Goal: Information Seeking & Learning: Learn about a topic

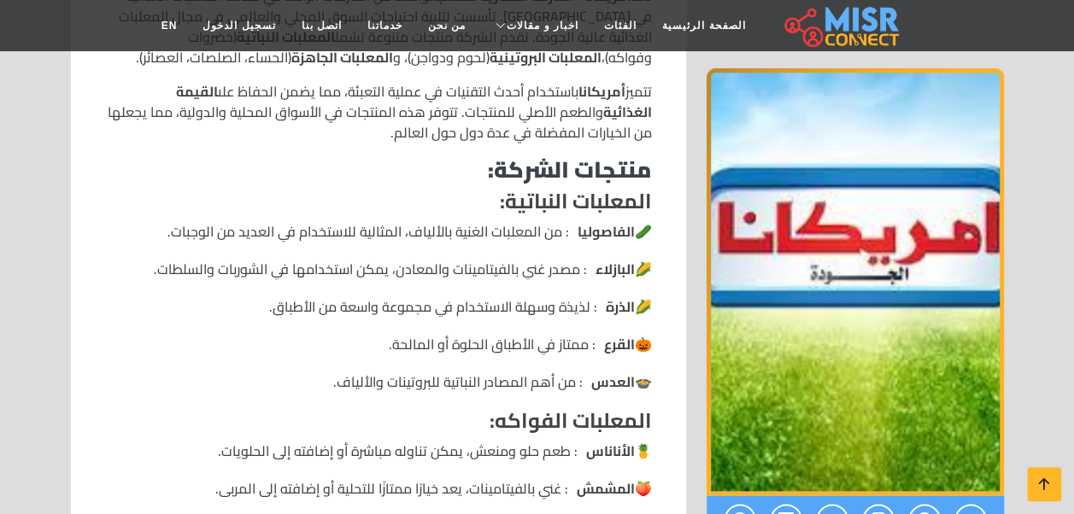
scroll to position [816, 0]
click at [509, 277] on li "🌽 البازلاء : مصدر غني بالفيتامينات والمعادن، يمكن استخدامها في الشوربات والسلطا…" at bounding box center [378, 268] width 547 height 21
drag, startPoint x: 509, startPoint y: 277, endPoint x: 431, endPoint y: 269, distance: 79.0
click at [431, 269] on li "🌽 البازلاء : مصدر غني بالفيتامينات والمعادن، يمكن استخدامها في الشوربات والسلطا…" at bounding box center [378, 268] width 547 height 21
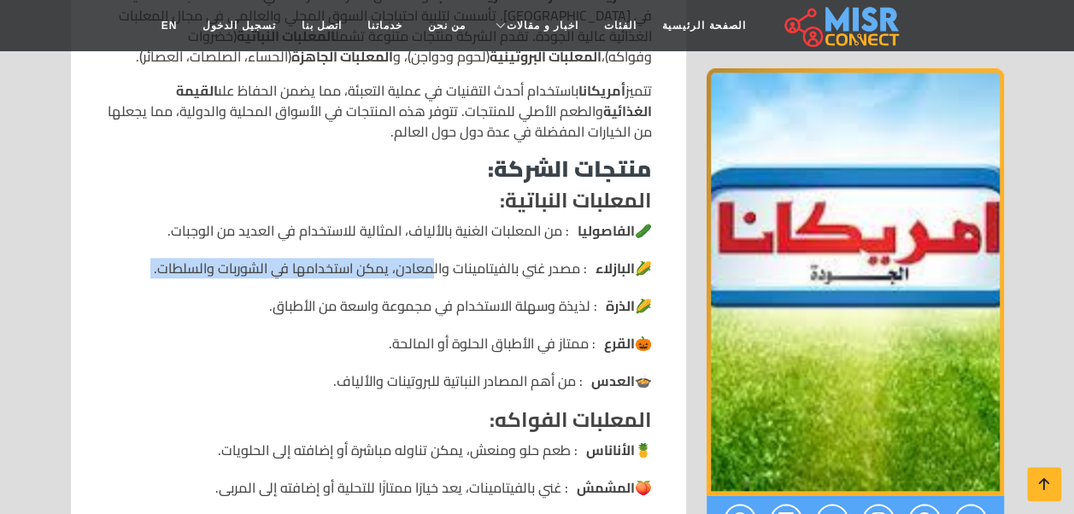
click at [431, 269] on li "🌽 البازلاء : مصدر غني بالفيتامينات والمعادن، يمكن استخدامها في الشوربات والسلطا…" at bounding box center [378, 268] width 547 height 21
drag, startPoint x: 431, startPoint y: 269, endPoint x: 491, endPoint y: 309, distance: 72.1
click at [491, 309] on li "🌽 الذرة : لذيذة وسهلة الاستخدام في مجموعة واسعة من الأطباق." at bounding box center [378, 306] width 547 height 21
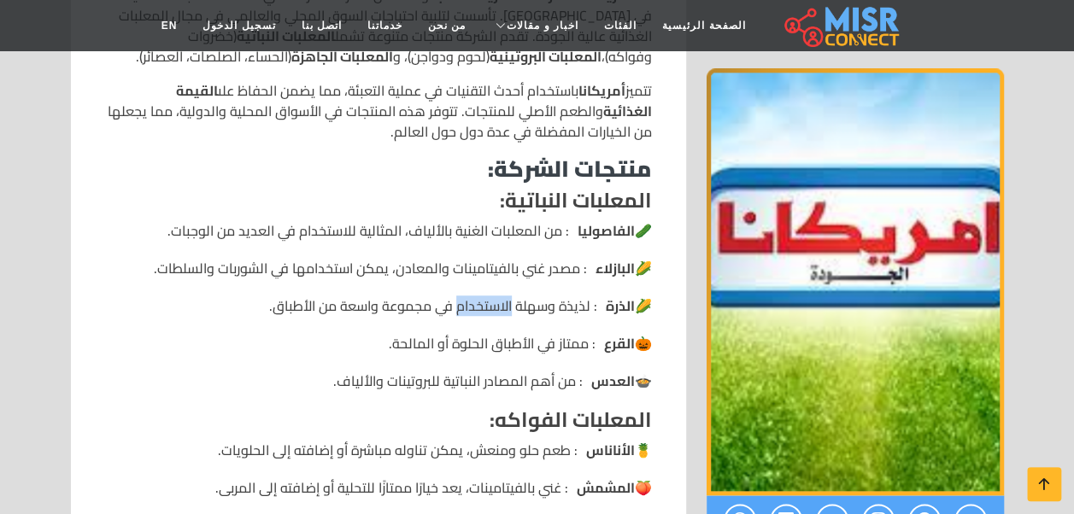
click at [491, 309] on li "🌽 الذرة : لذيذة وسهلة الاستخدام في مجموعة واسعة من الأطباق." at bounding box center [378, 306] width 547 height 21
drag, startPoint x: 491, startPoint y: 309, endPoint x: 472, endPoint y: 348, distance: 42.8
click at [472, 348] on li "🎃 القرع : ممتاز في الأطباق الحلوة أو المالحة." at bounding box center [378, 343] width 547 height 21
drag, startPoint x: 472, startPoint y: 348, endPoint x: 528, endPoint y: 385, distance: 67.3
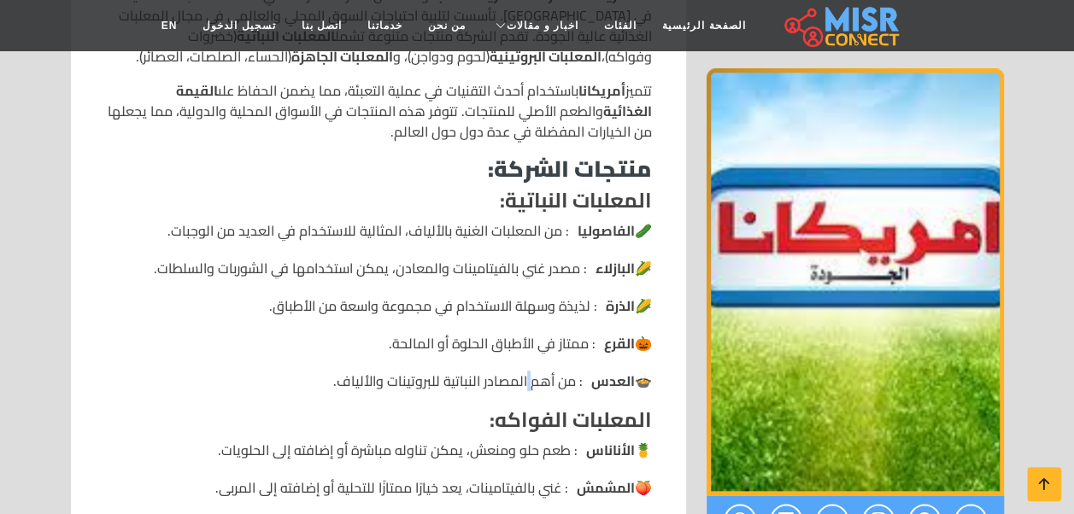
click at [528, 385] on li "🍲 العدس : من أهم المصادر النباتية للبروتينات والألياف." at bounding box center [378, 381] width 547 height 21
click at [573, 382] on li "🍲 العدس : من أهم المصادر النباتية للبروتينات والألياف." at bounding box center [378, 381] width 547 height 21
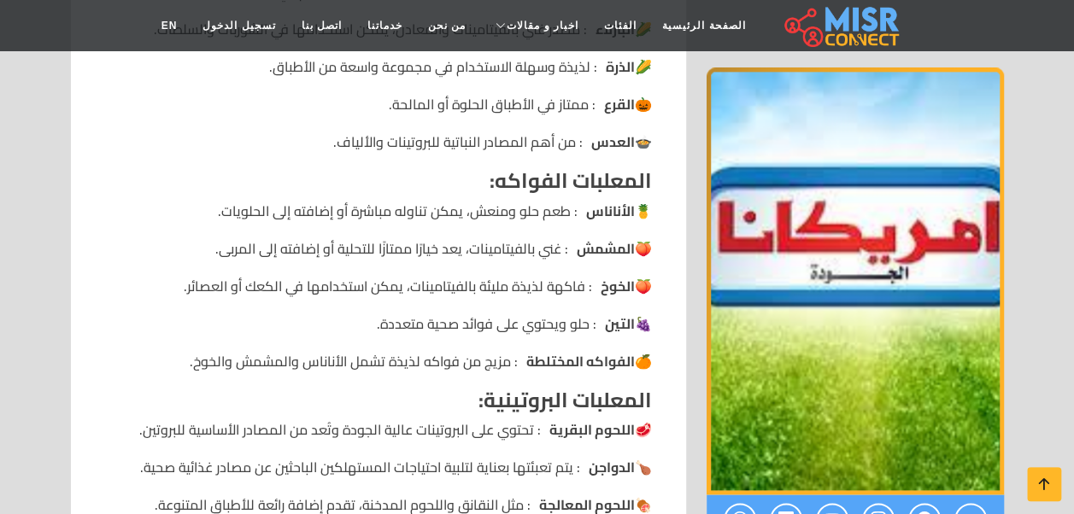
scroll to position [1058, 0]
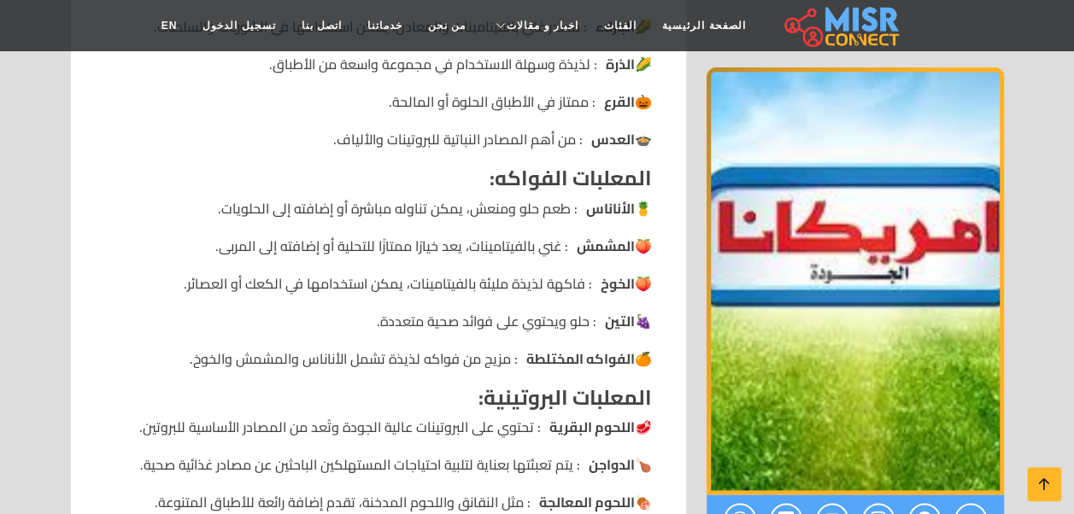
click at [518, 292] on li "🍑 الخوخ : فاكهة لذيذة مليئة بالفيتامينات، يمكن استخدامها في الكعك أو العصائر." at bounding box center [378, 283] width 547 height 21
drag, startPoint x: 518, startPoint y: 292, endPoint x: 501, endPoint y: 323, distance: 35.2
click at [501, 323] on li "🍇 التين : حلو ويحتوي على فوائد صحية متعددة." at bounding box center [378, 321] width 547 height 21
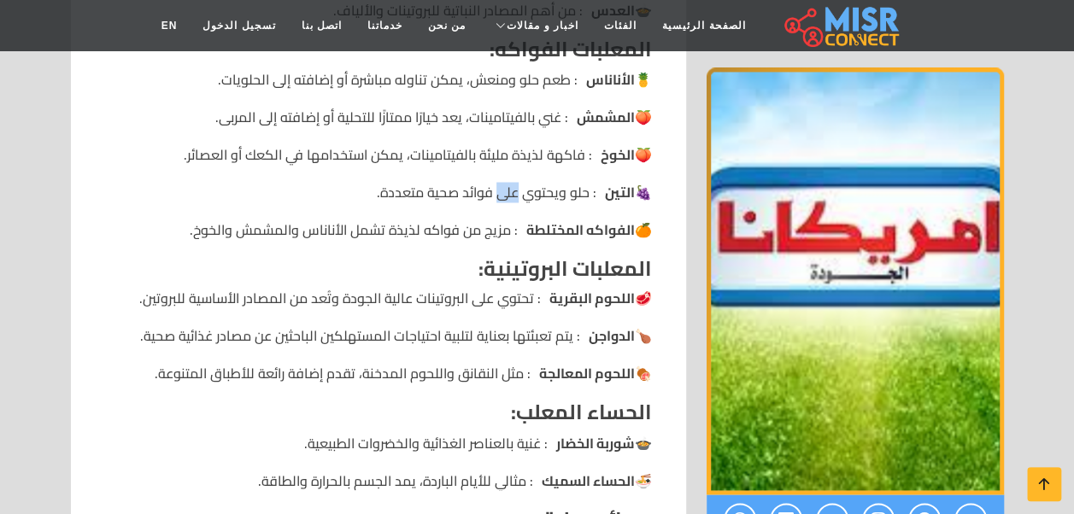
scroll to position [1188, 0]
drag, startPoint x: 501, startPoint y: 323, endPoint x: 436, endPoint y: 236, distance: 108.7
click at [436, 236] on li "🍊 الفواكه المختلطة : مزيج من فواكه لذيذة تشمل الأناناس والمشمش والخوخ." at bounding box center [378, 229] width 547 height 21
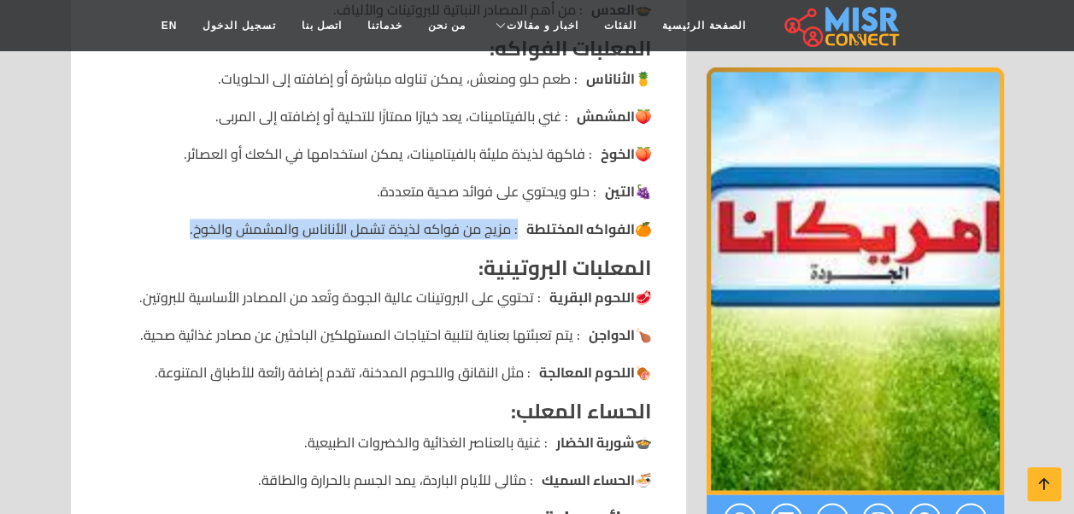
drag, startPoint x: 436, startPoint y: 236, endPoint x: 359, endPoint y: 225, distance: 77.7
click at [359, 225] on li "🍊 الفواكه المختلطة : مزيج من فواكه لذيذة تشمل الأناناس والمشمش والخوخ." at bounding box center [378, 229] width 547 height 21
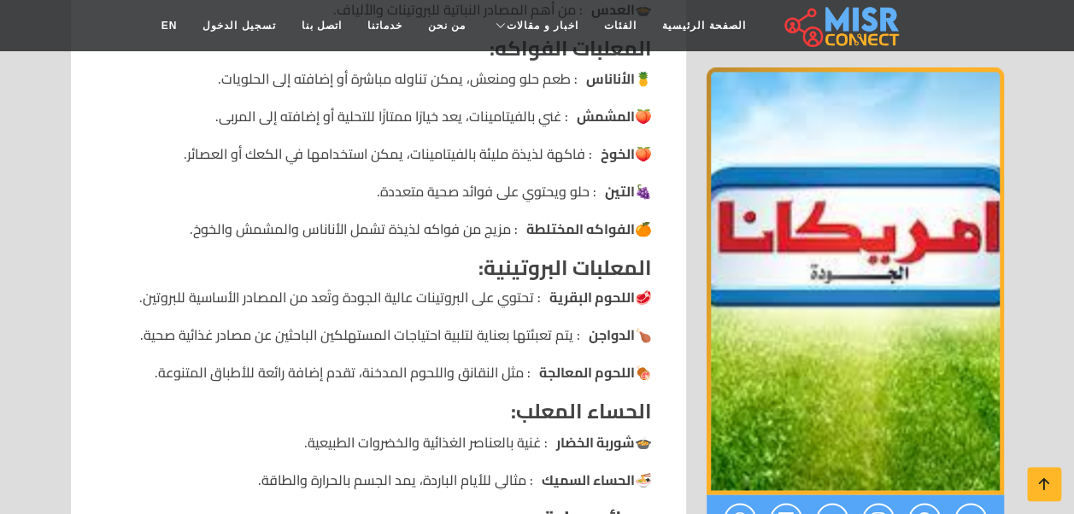
click at [539, 296] on li "🥩 اللحوم البقرية : تحتوي على البروتينات عالية الجودة وتُعد من المصادر الأساسية …" at bounding box center [378, 297] width 547 height 21
click at [509, 332] on li "🍗 الدواجن : يتم تعبئتها بعناية لتلبية احتياجات المستهلكين الباحثين عن مصادر غذا…" at bounding box center [378, 335] width 547 height 21
click at [361, 321] on ul "🥩 اللحوم البقرية : تحتوي على البروتينات عالية الجودة وتُعد من المصادر الأساسية …" at bounding box center [378, 335] width 547 height 96
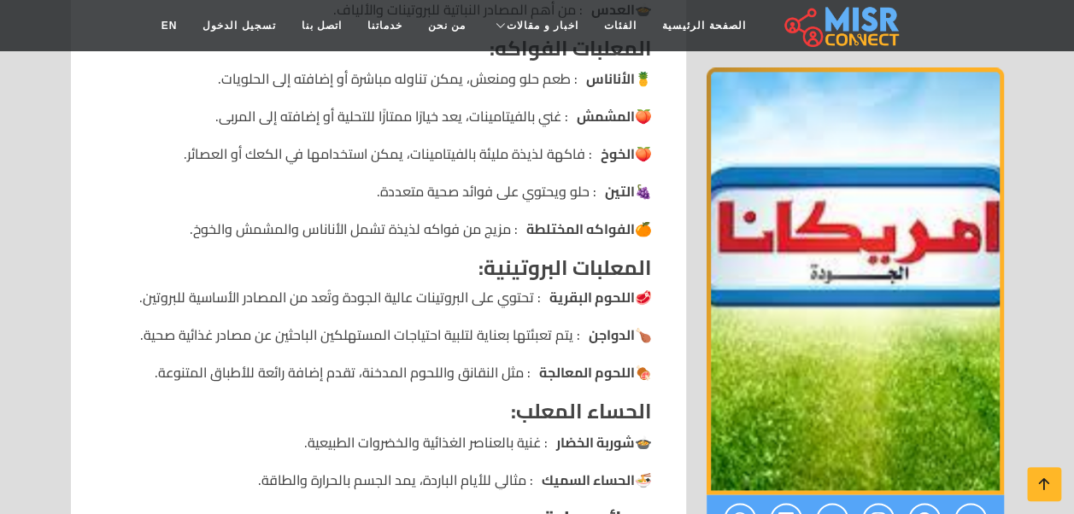
click at [361, 321] on ul "🥩 اللحوم البقرية : تحتوي على البروتينات عالية الجودة وتُعد من المصادر الأساسية …" at bounding box center [378, 335] width 547 height 96
click at [281, 341] on li "🍗 الدواجن : يتم تعبئتها بعناية لتلبية احتياجات المستهلكين الباحثين عن مصادر غذا…" at bounding box center [378, 335] width 547 height 21
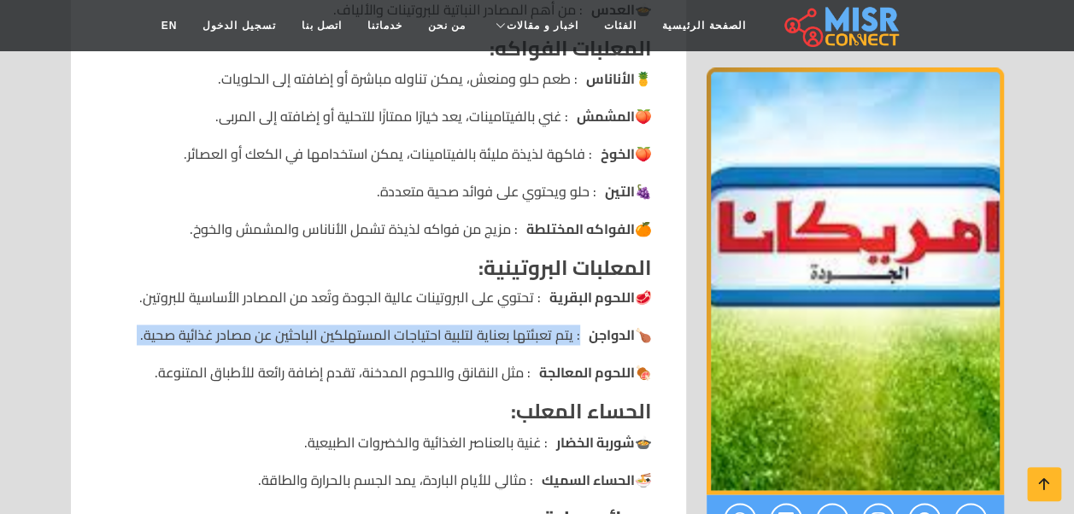
click at [281, 341] on li "🍗 الدواجن : يتم تعبئتها بعناية لتلبية احتياجات المستهلكين الباحثين عن مصادر غذا…" at bounding box center [378, 335] width 547 height 21
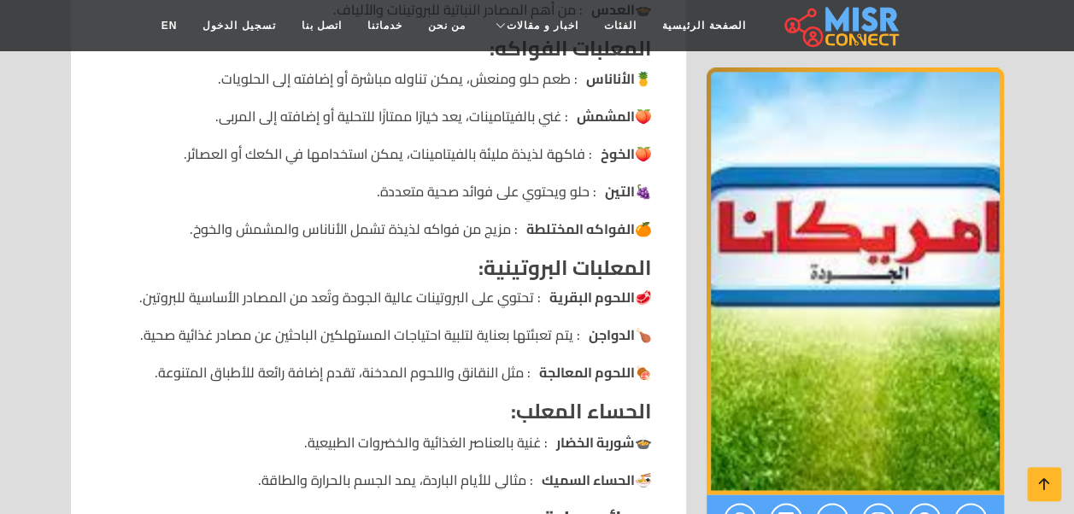
drag, startPoint x: 281, startPoint y: 341, endPoint x: 445, endPoint y: 374, distance: 167.4
click at [445, 374] on li "🍖 اللحوم المعالجة : مثل النقانق واللحوم المدخنة، تقدم إضافة رائعة للأطباق المتن…" at bounding box center [378, 372] width 547 height 21
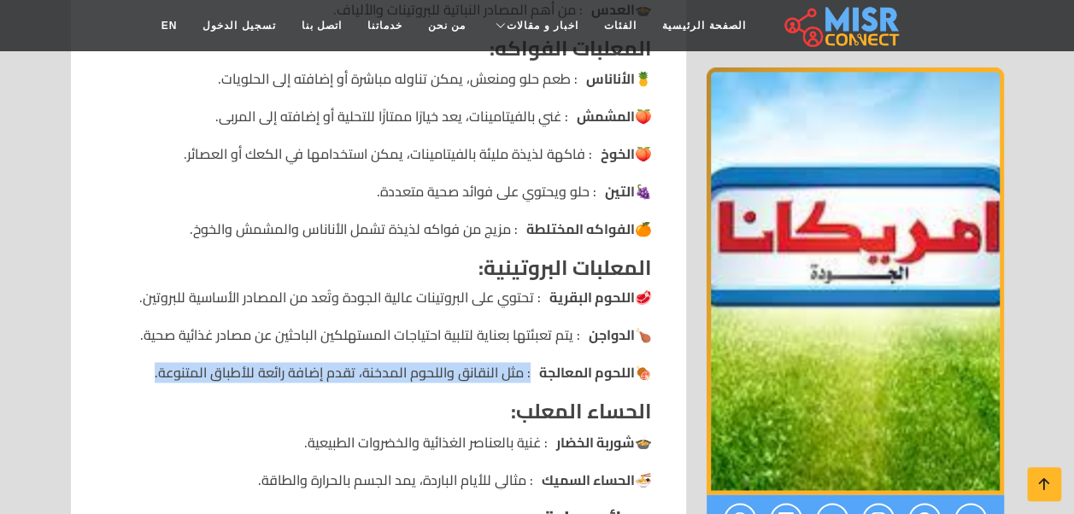
drag, startPoint x: 445, startPoint y: 374, endPoint x: 426, endPoint y: 374, distance: 18.8
click at [426, 374] on li "🍖 اللحوم المعالجة : مثل النقانق واللحوم المدخنة، تقدم إضافة رائعة للأطباق المتن…" at bounding box center [378, 372] width 547 height 21
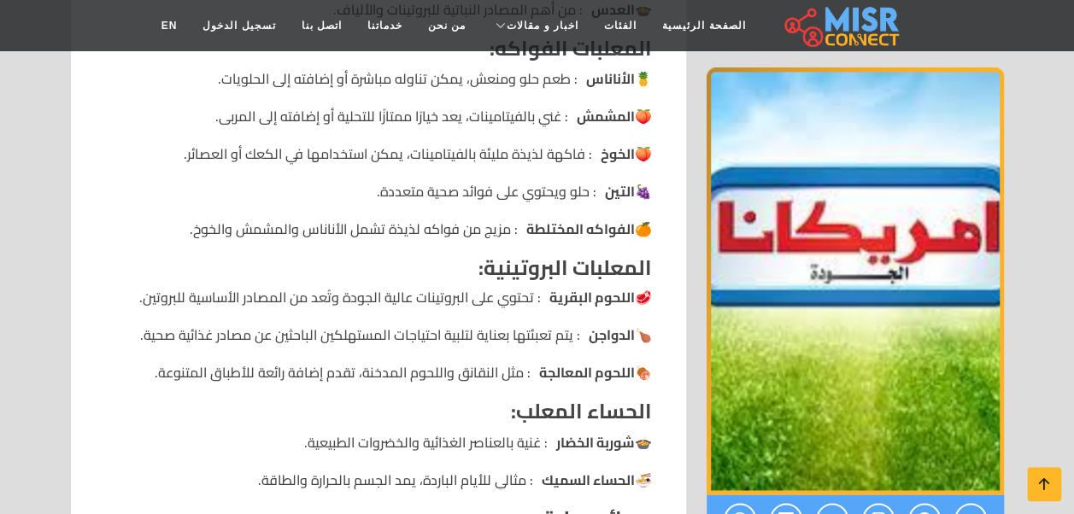
click at [548, 410] on strong "الحساء المعلب:" at bounding box center [581, 411] width 141 height 38
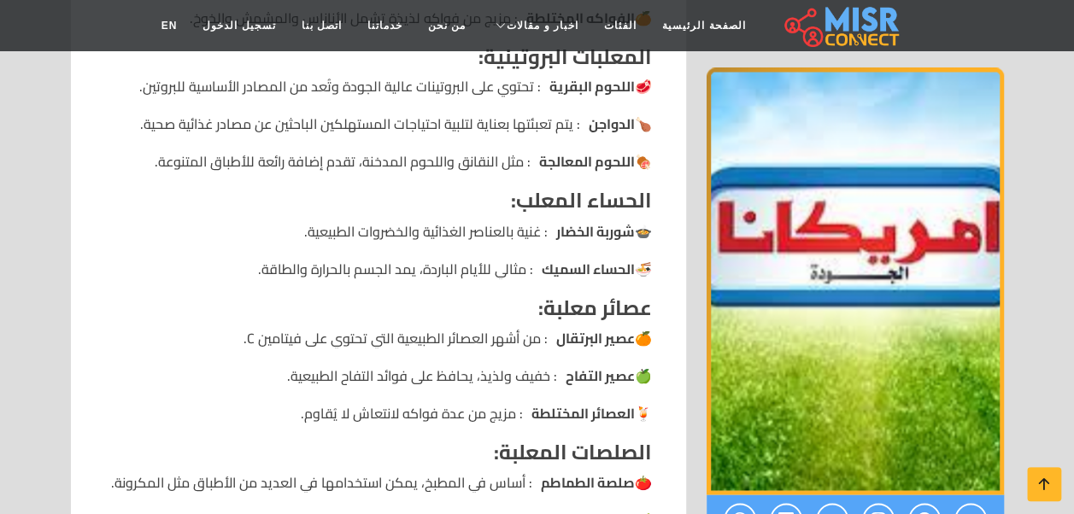
scroll to position [1401, 0]
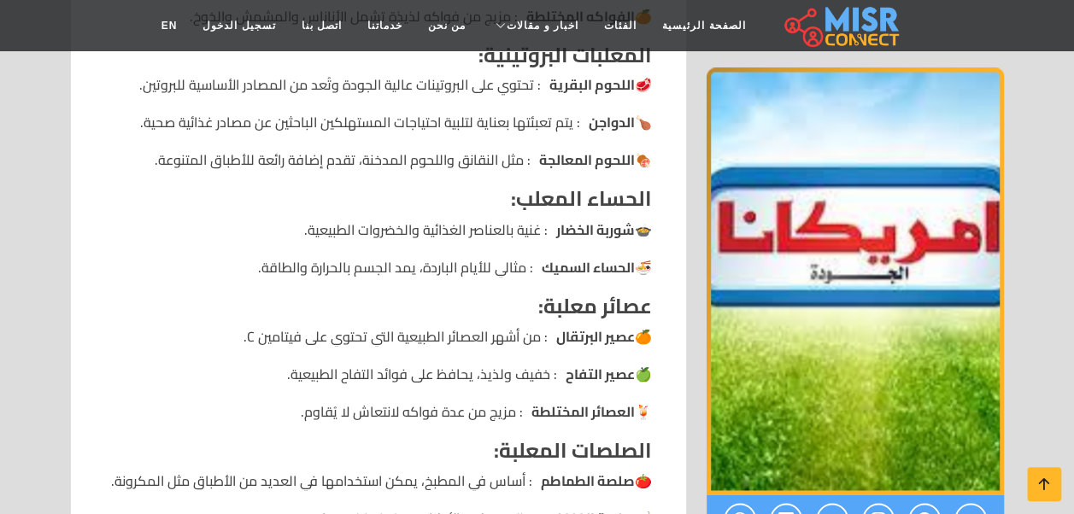
click at [381, 265] on li "🍜 الحساء السميك : مثالي للأيام الباردة، يمد الجسم بالحرارة والطاقة." at bounding box center [378, 266] width 547 height 21
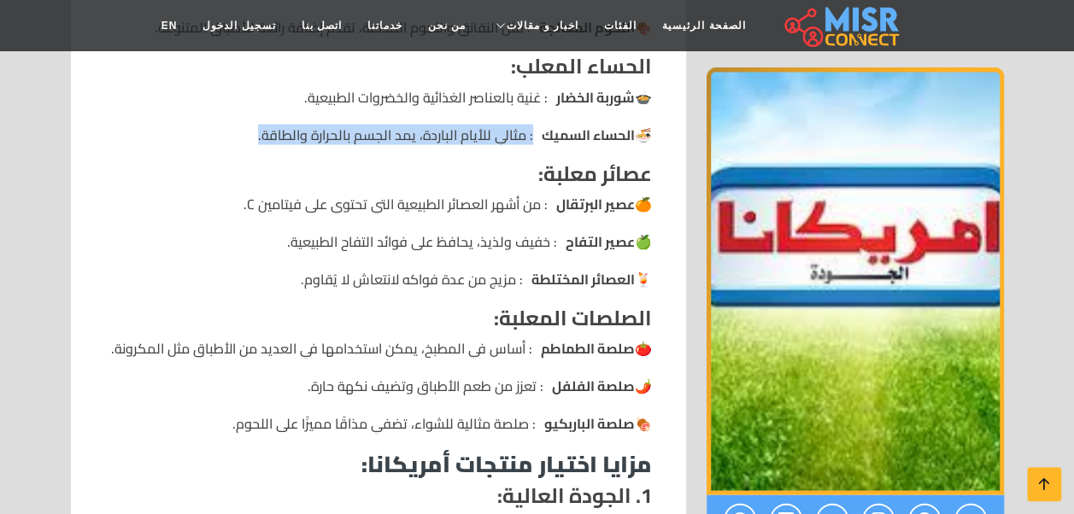
scroll to position [1535, 0]
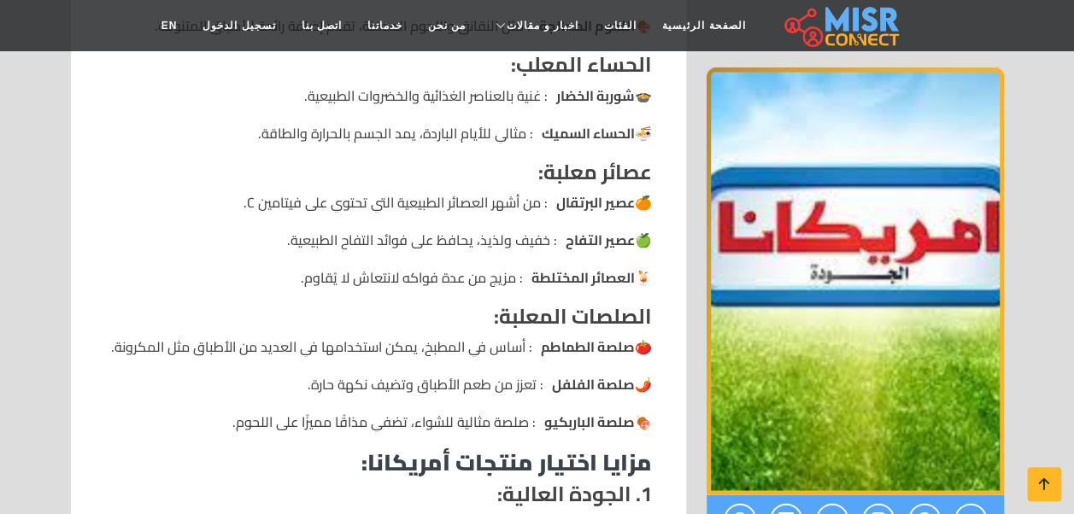
click at [444, 272] on li "🍹 العصائر المختلطة : مزيج من عدة فواكه لانتعاش لا يُقاوم." at bounding box center [378, 277] width 547 height 21
drag, startPoint x: 444, startPoint y: 272, endPoint x: 379, endPoint y: 191, distance: 103.3
click at [379, 191] on li "🍊 عصير البرتقال : من أشهر العصائر الطبيعية التي تحتوي على فيتامين C." at bounding box center [378, 201] width 547 height 21
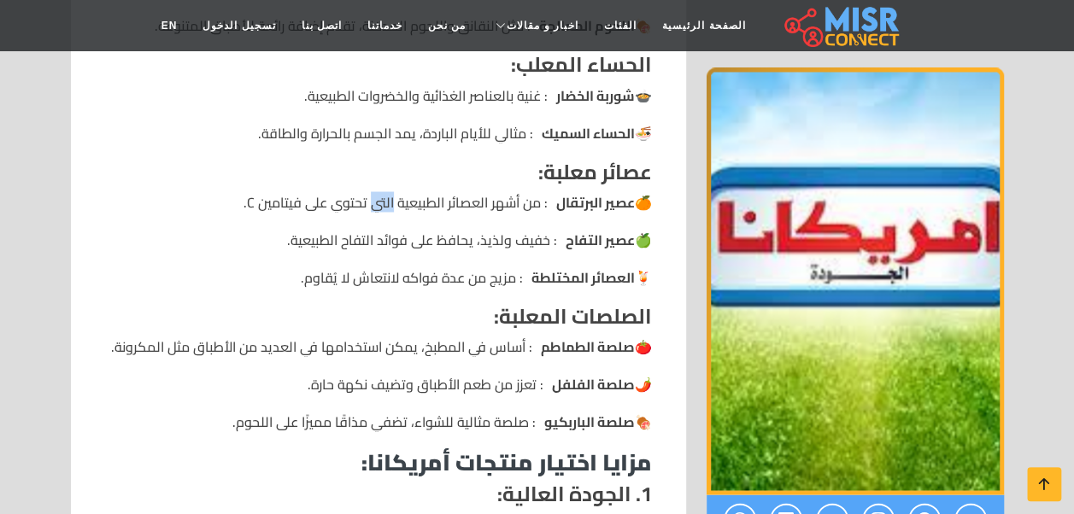
click at [379, 191] on li "🍊 عصير البرتقال : من أشهر العصائر الطبيعية التي تحتوي على فيتامين C." at bounding box center [378, 201] width 547 height 21
drag, startPoint x: 379, startPoint y: 191, endPoint x: 379, endPoint y: 235, distance: 43.6
click at [379, 235] on li "🍏 عصير التفاح : خفيف ولذيذ، يحافظ على فوائد التفاح الطبيعية." at bounding box center [378, 239] width 547 height 21
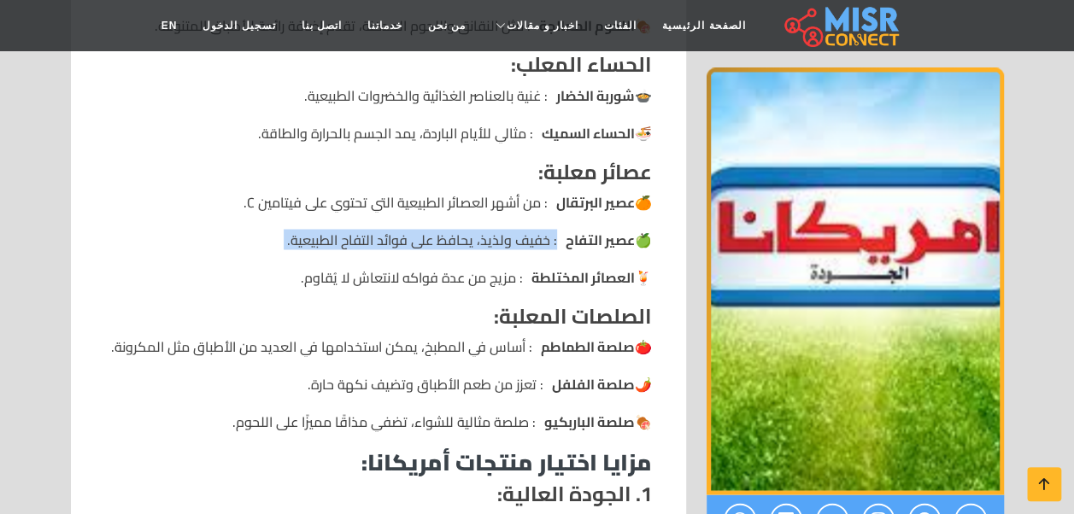
click at [379, 235] on li "🍏 عصير التفاح : خفيف ولذيذ، يحافظ على فوائد التفاح الطبيعية." at bounding box center [378, 239] width 547 height 21
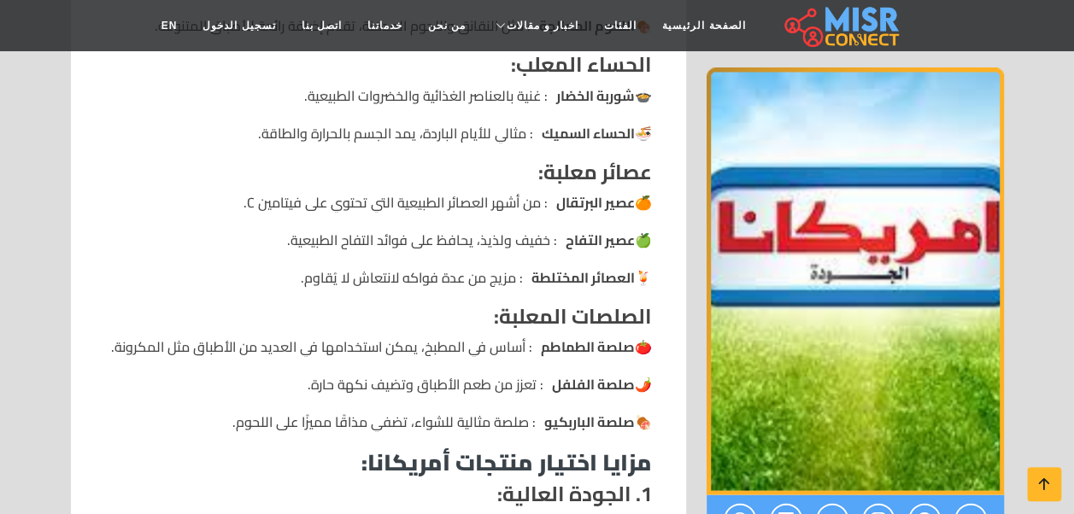
drag, startPoint x: 379, startPoint y: 235, endPoint x: 450, endPoint y: 291, distance: 90.1
click at [450, 291] on div "شركة أمريكانا معلومات أساسية عن الشركة: اسم الشركة: أمريكانا - الشركة المصرية ل…" at bounding box center [378, 33] width 547 height 2038
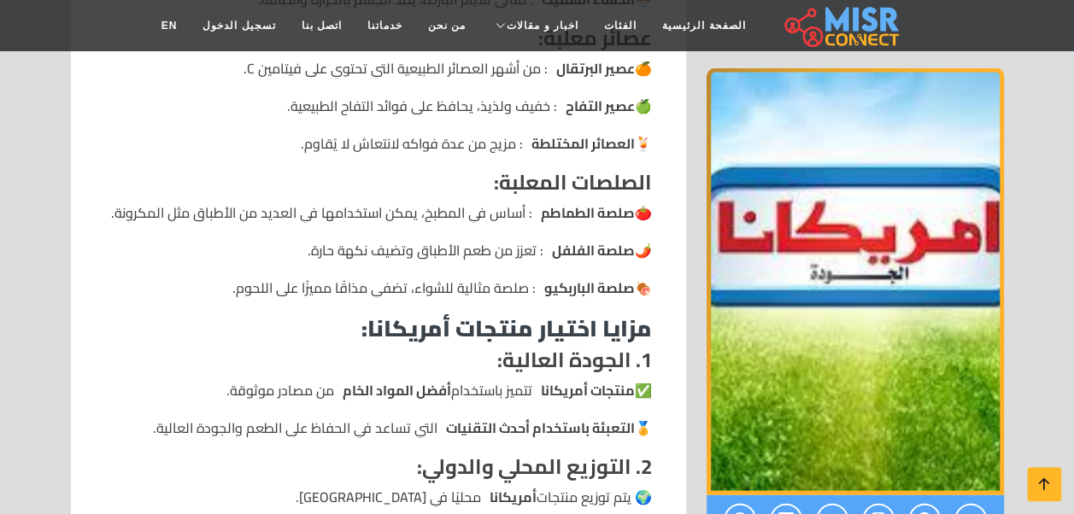
scroll to position [1671, 0]
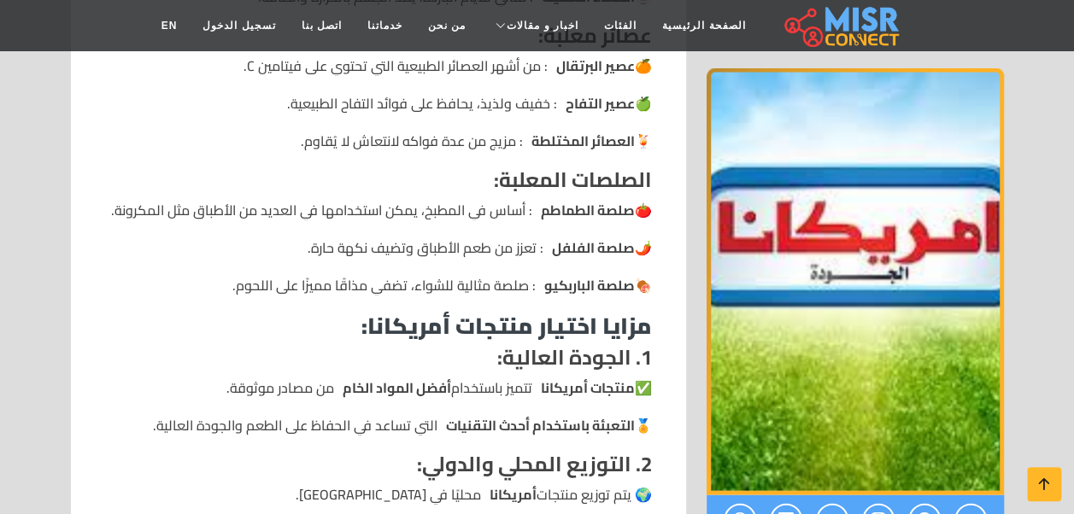
click at [475, 255] on li "🌶️ صلصة الفلفل : تعزز من طعم الأطباق وتضيف نكهة حارة." at bounding box center [378, 248] width 547 height 21
drag, startPoint x: 475, startPoint y: 255, endPoint x: 477, endPoint y: 291, distance: 36.8
click at [477, 291] on li "🍖 صلصة الباربكيو : صلصة مثالية للشواء، تضفي مذاقًا مميزًا على اللحوم." at bounding box center [378, 285] width 547 height 21
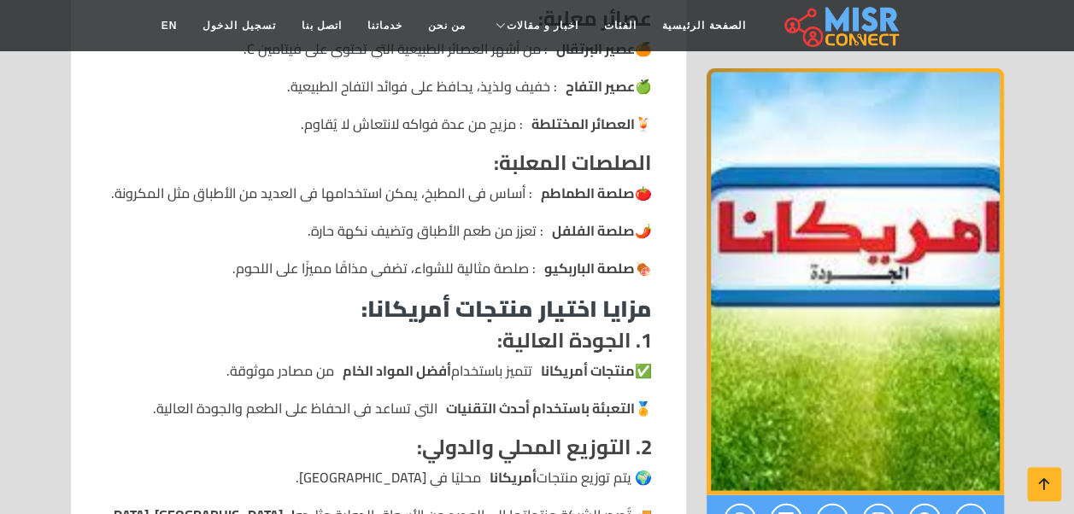
scroll to position [1687, 0]
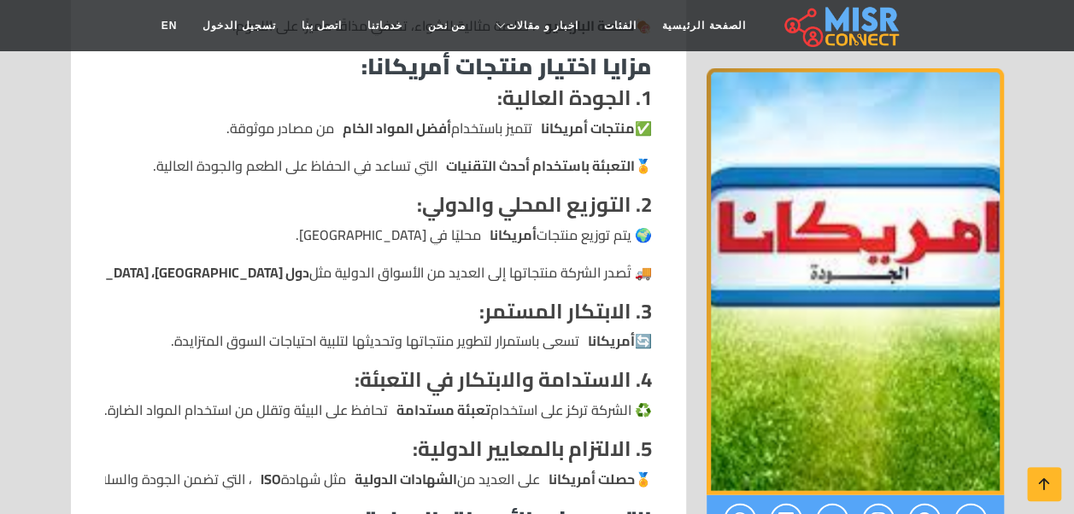
scroll to position [1928, 0]
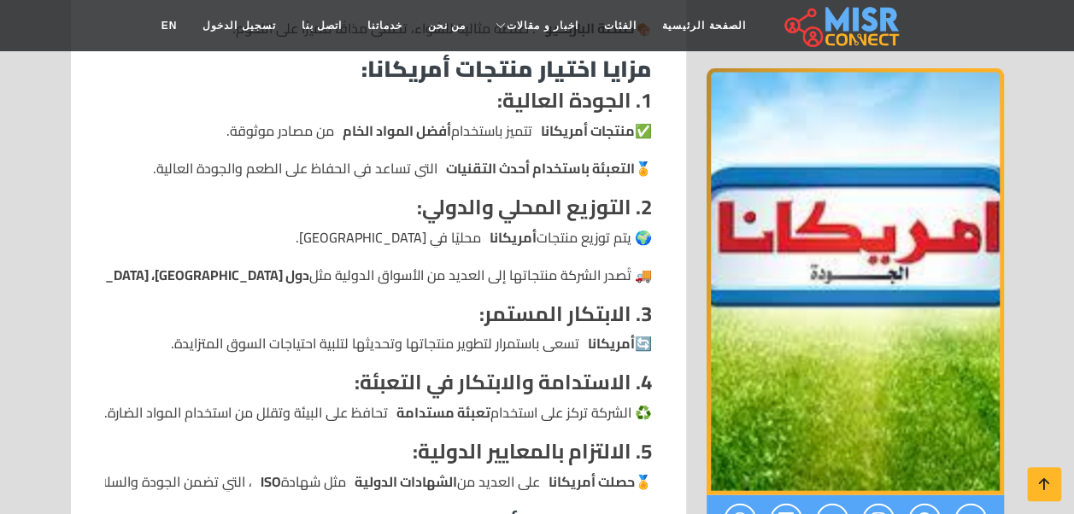
click at [514, 268] on li "🚚 تُصدر الشركة منتجاتها إلى العديد من الأسواق الدولية مثل دول الخليج، [GEOGRAPH…" at bounding box center [378, 275] width 547 height 21
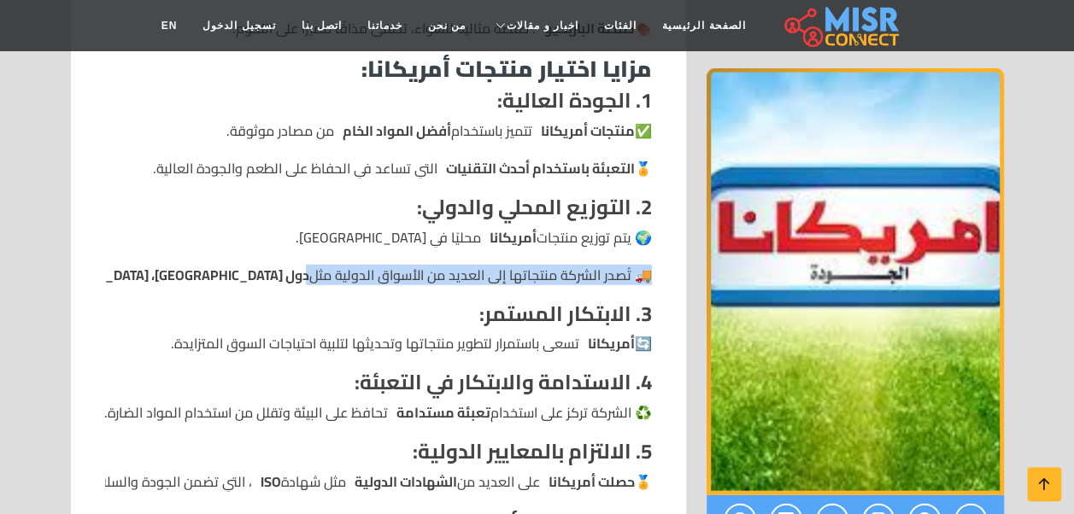
click at [514, 268] on li "🚚 تُصدر الشركة منتجاتها إلى العديد من الأسواق الدولية مثل دول الخليج، إفريقيا، …" at bounding box center [378, 275] width 547 height 21
drag, startPoint x: 514, startPoint y: 268, endPoint x: 479, endPoint y: 272, distance: 36.1
click at [479, 272] on li "🚚 تُصدر الشركة منتجاتها إلى العديد من الأسواق الدولية مثل دول الخليج، إفريقيا، …" at bounding box center [378, 275] width 547 height 21
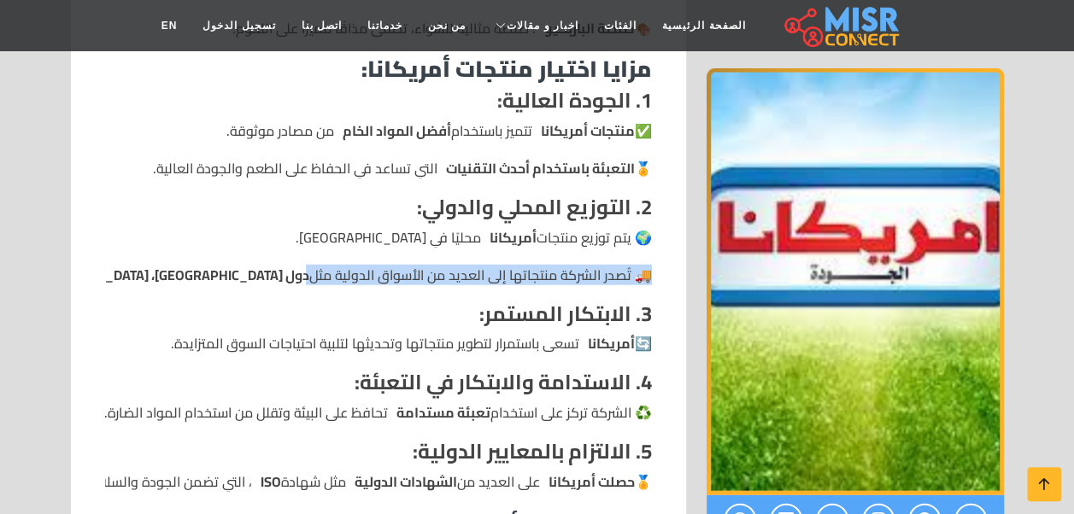
click at [479, 272] on li "🚚 تُصدر الشركة منتجاتها إلى العديد من الأسواق الدولية مثل دول الخليج، إفريقيا، …" at bounding box center [378, 275] width 547 height 21
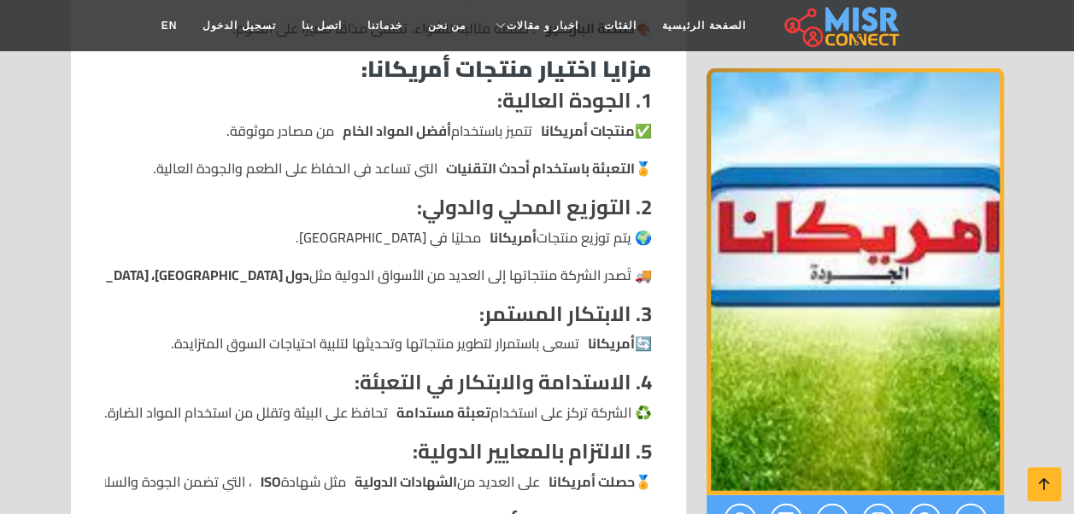
click at [479, 272] on li "🚚 تُصدر الشركة منتجاتها إلى العديد من الأسواق الدولية مثل دول الخليج، إفريقيا، …" at bounding box center [378, 275] width 547 height 21
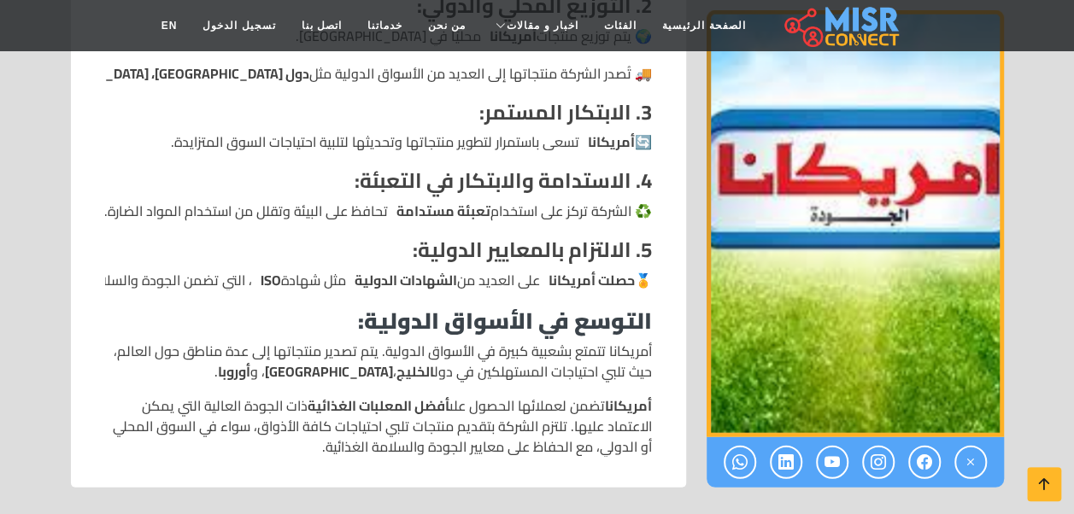
scroll to position [2213, 0]
